Goal: Task Accomplishment & Management: Use online tool/utility

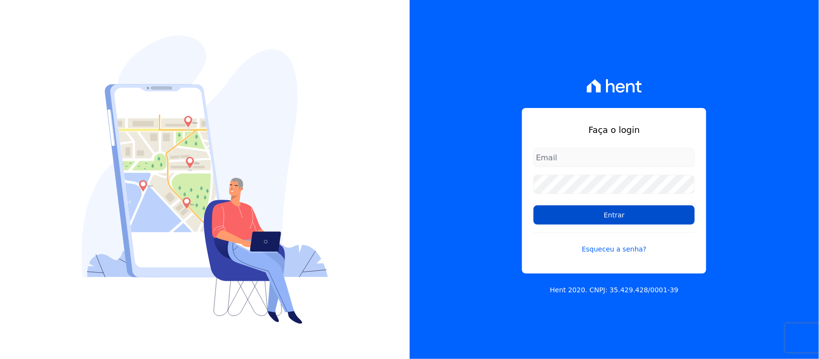
type input "[PERSON_NAME][EMAIL_ADDRESS][PERSON_NAME][DOMAIN_NAME]"
click at [618, 218] on input "Entrar" at bounding box center [614, 214] width 161 height 19
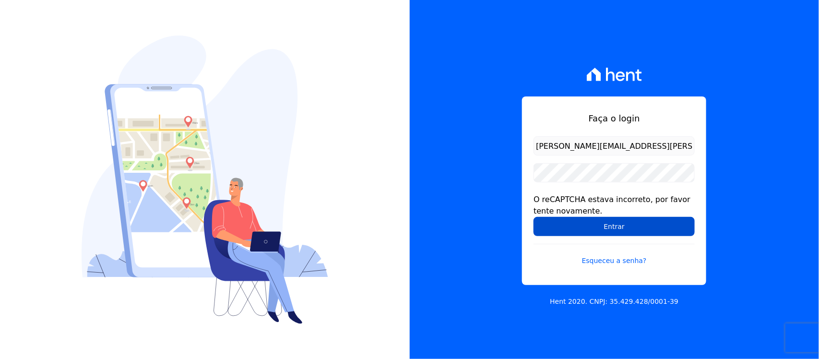
click at [601, 228] on input "Entrar" at bounding box center [614, 226] width 161 height 19
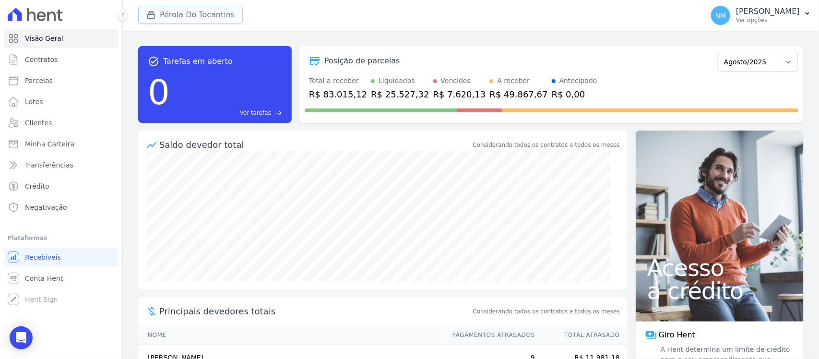
click at [176, 14] on button "Pérola Do Tocantins" at bounding box center [190, 15] width 105 height 18
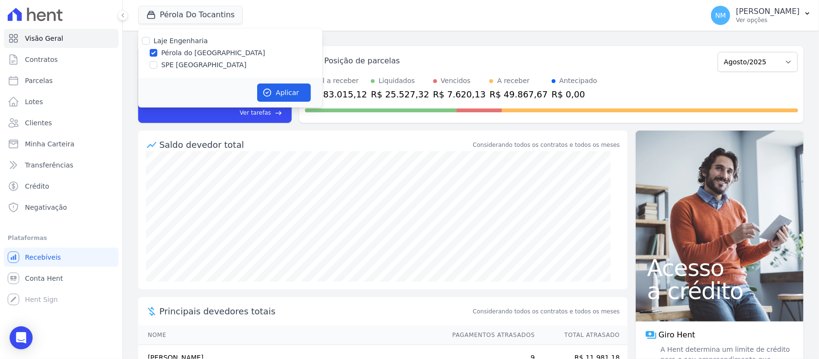
click at [178, 62] on label "SPE [GEOGRAPHIC_DATA]" at bounding box center [203, 65] width 85 height 10
click at [157, 62] on input "SPE [GEOGRAPHIC_DATA]" at bounding box center [154, 65] width 8 height 8
checkbox input "true"
click at [188, 51] on label "Pérola do [GEOGRAPHIC_DATA]" at bounding box center [213, 53] width 104 height 10
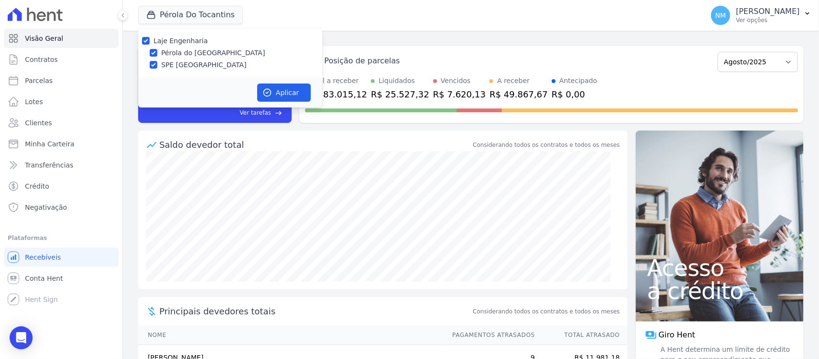
click at [157, 51] on input "Pérola do [GEOGRAPHIC_DATA]" at bounding box center [154, 53] width 8 height 8
checkbox input "false"
click at [294, 94] on button "Aplicar" at bounding box center [284, 92] width 54 height 18
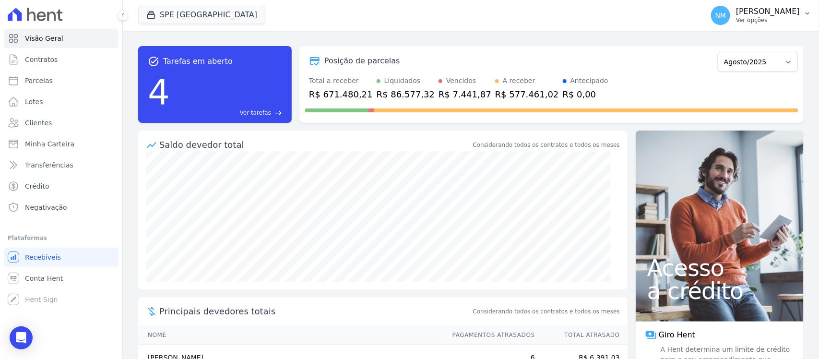
click at [805, 11] on icon "button" at bounding box center [808, 14] width 8 height 8
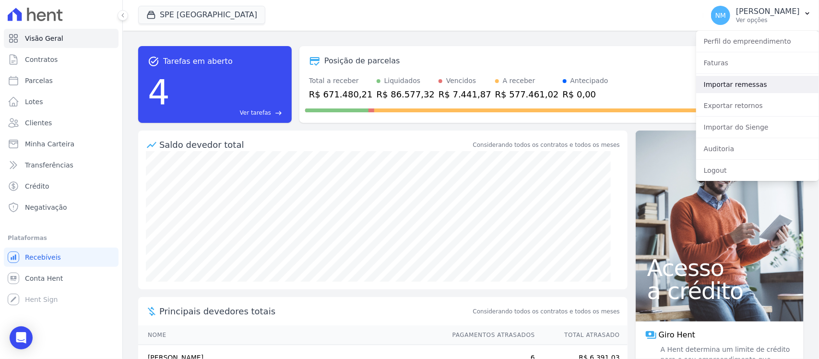
click at [737, 83] on link "Importar remessas" at bounding box center [757, 84] width 123 height 17
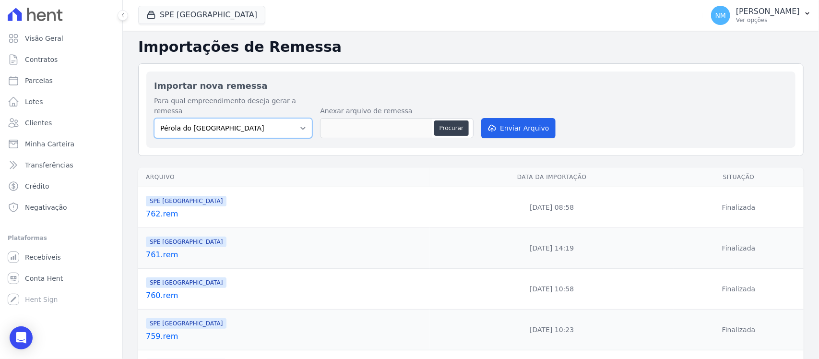
click at [298, 121] on select "Pérola do Tocantins SPE Montenegro" at bounding box center [233, 128] width 158 height 20
select select "168bdd06-a3dd-4988-b5a9-b0a7c7bf8968"
click at [154, 118] on select "Pérola do Tocantins SPE Montenegro" at bounding box center [233, 128] width 158 height 20
click at [441, 120] on button "Procurar" at bounding box center [451, 127] width 35 height 15
type input "763.rem"
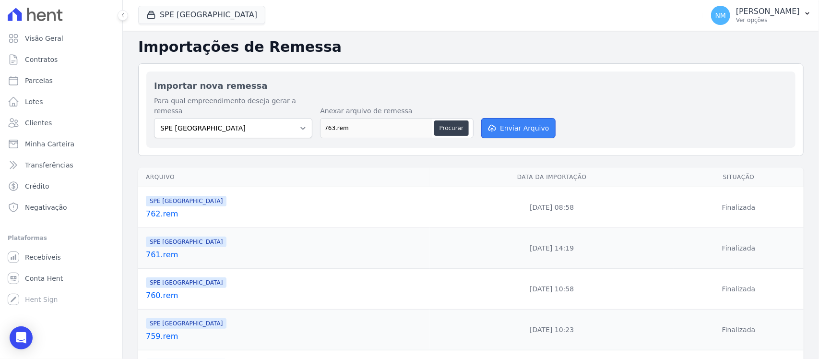
click at [512, 118] on button "Enviar Arquivo" at bounding box center [518, 128] width 74 height 20
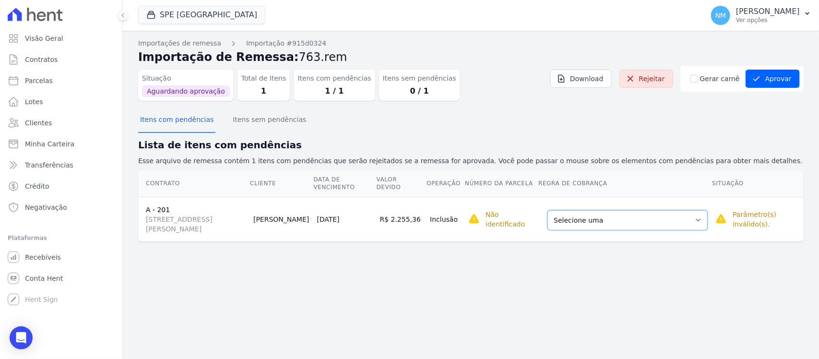
click at [708, 226] on select "Selecione uma Nova Parcela Avulsa Parcela Avulsa Existente Sinal (1 X R$ 4.400,…" at bounding box center [627, 220] width 160 height 20
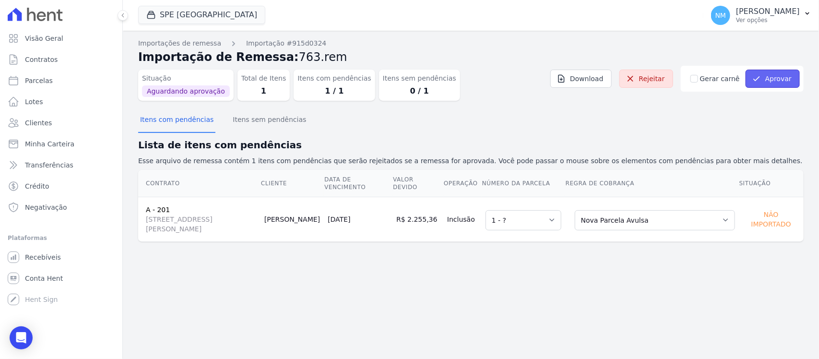
click at [778, 75] on button "Aprovar" at bounding box center [773, 79] width 54 height 18
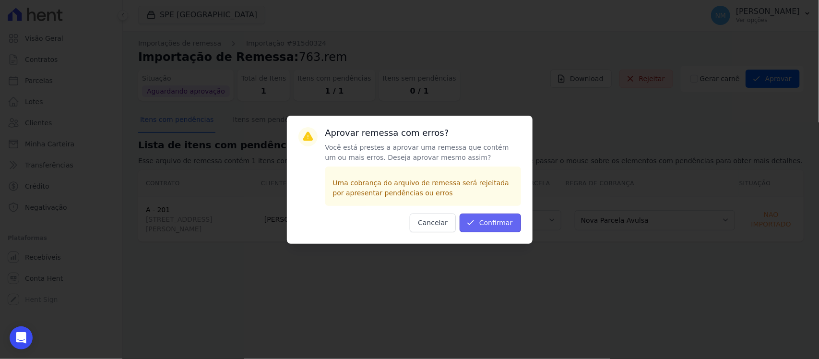
click at [504, 225] on button "Confirmar" at bounding box center [490, 223] width 61 height 19
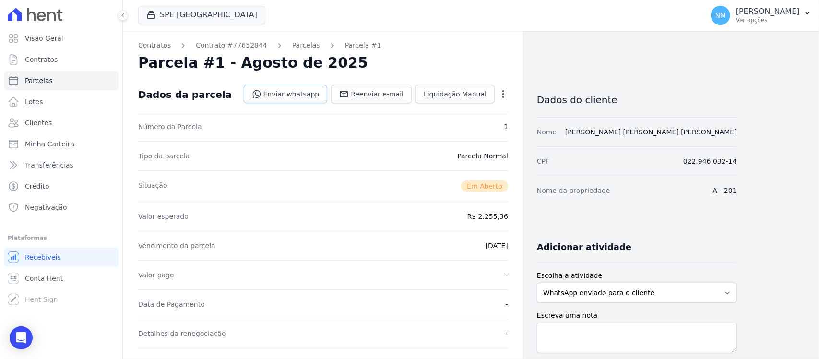
click at [308, 94] on link "Enviar whatsapp" at bounding box center [286, 94] width 84 height 18
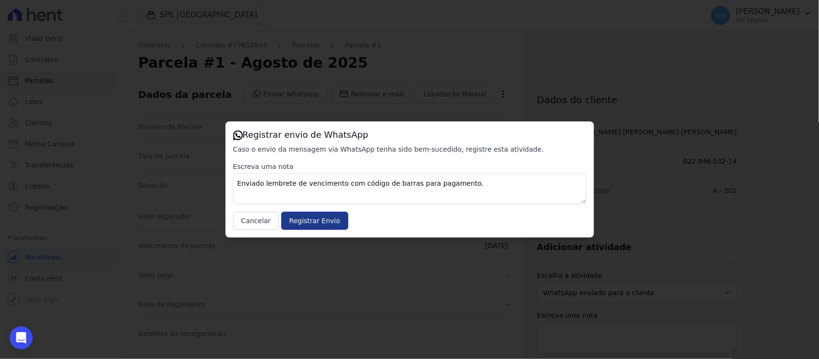
click at [315, 219] on input "Registrar Envio" at bounding box center [314, 221] width 67 height 18
